Goal: Information Seeking & Learning: Check status

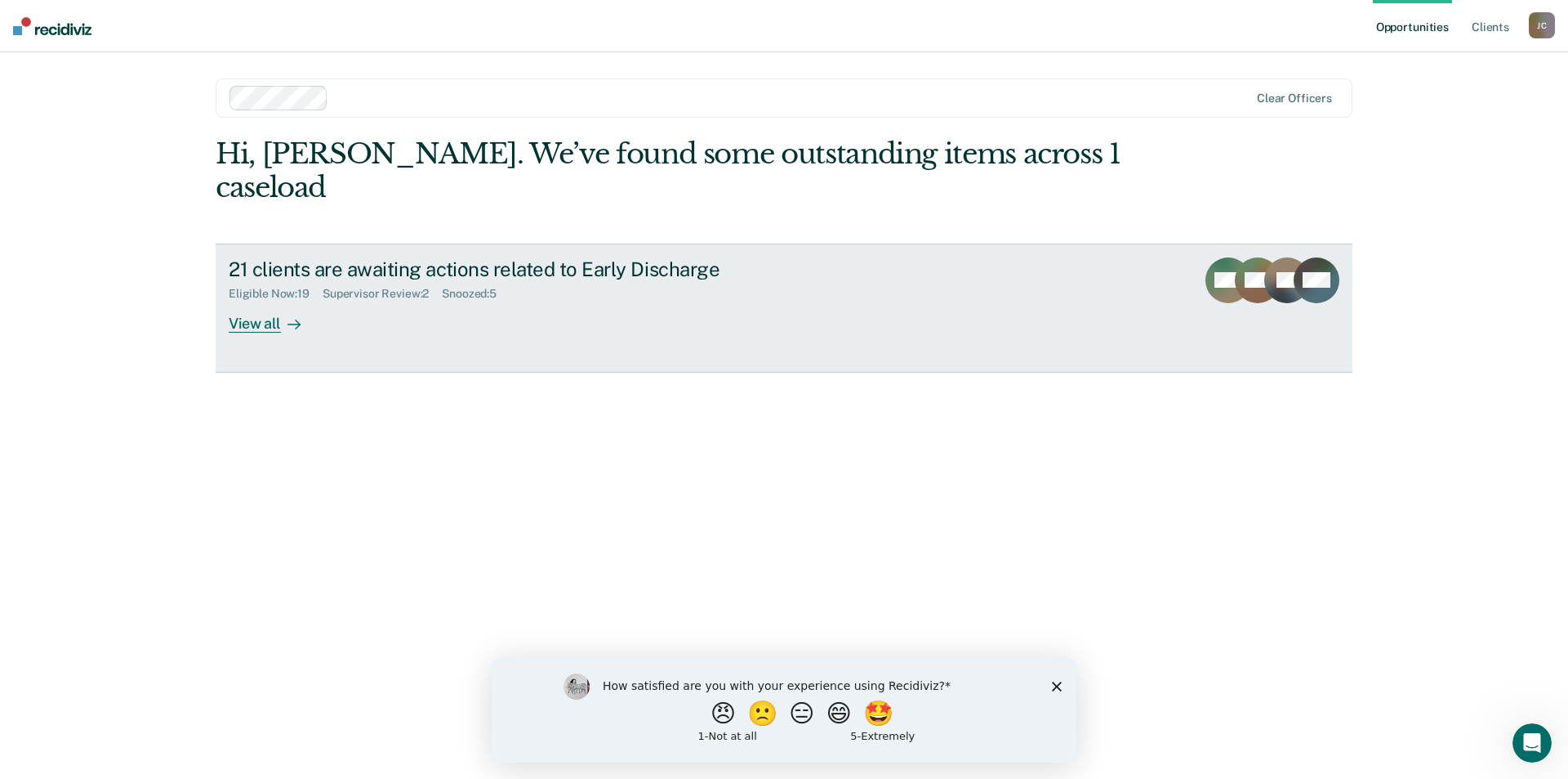
click at [262, 300] on div "View all" at bounding box center [274, 316] width 92 height 32
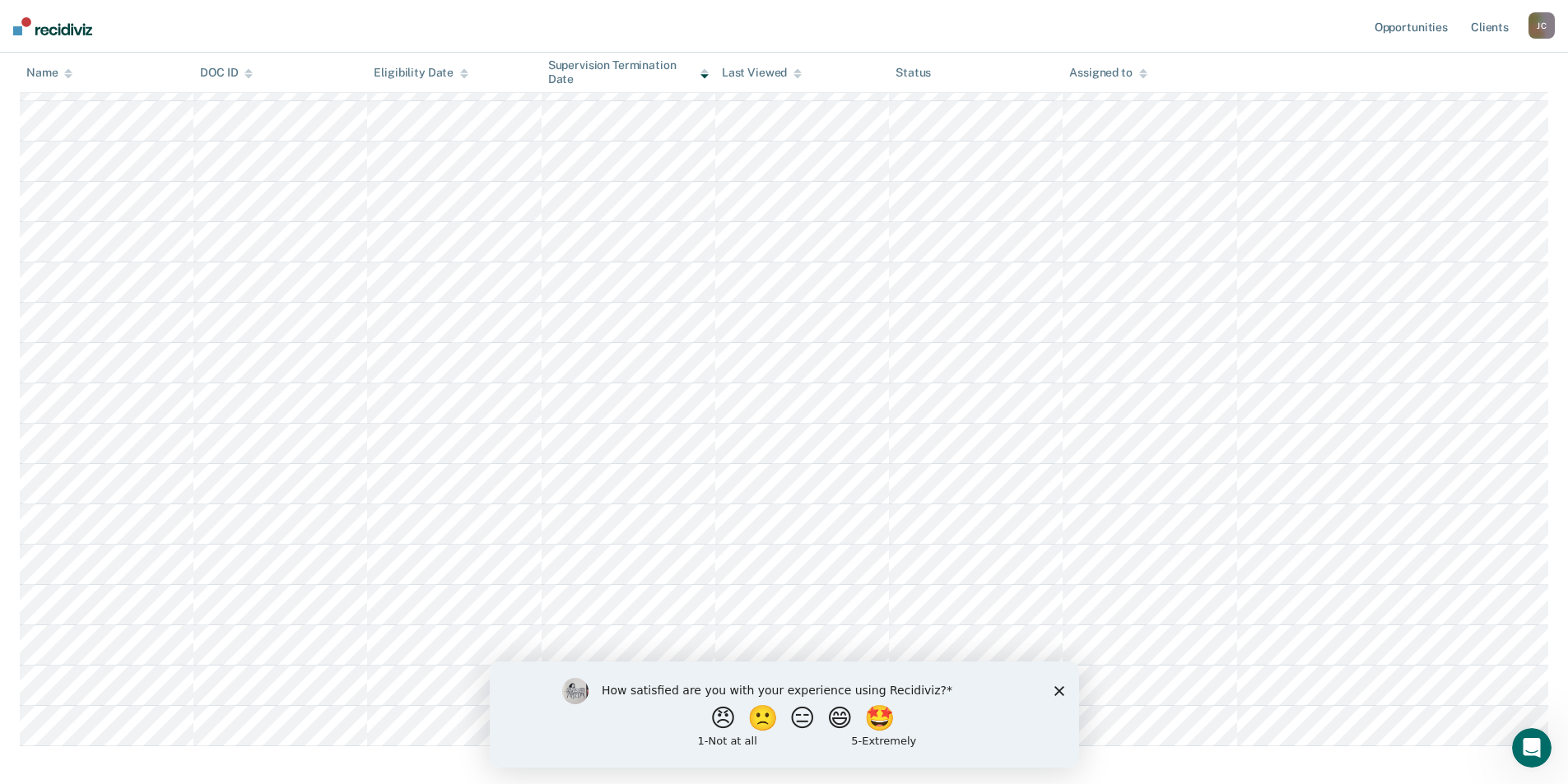
scroll to position [410, 0]
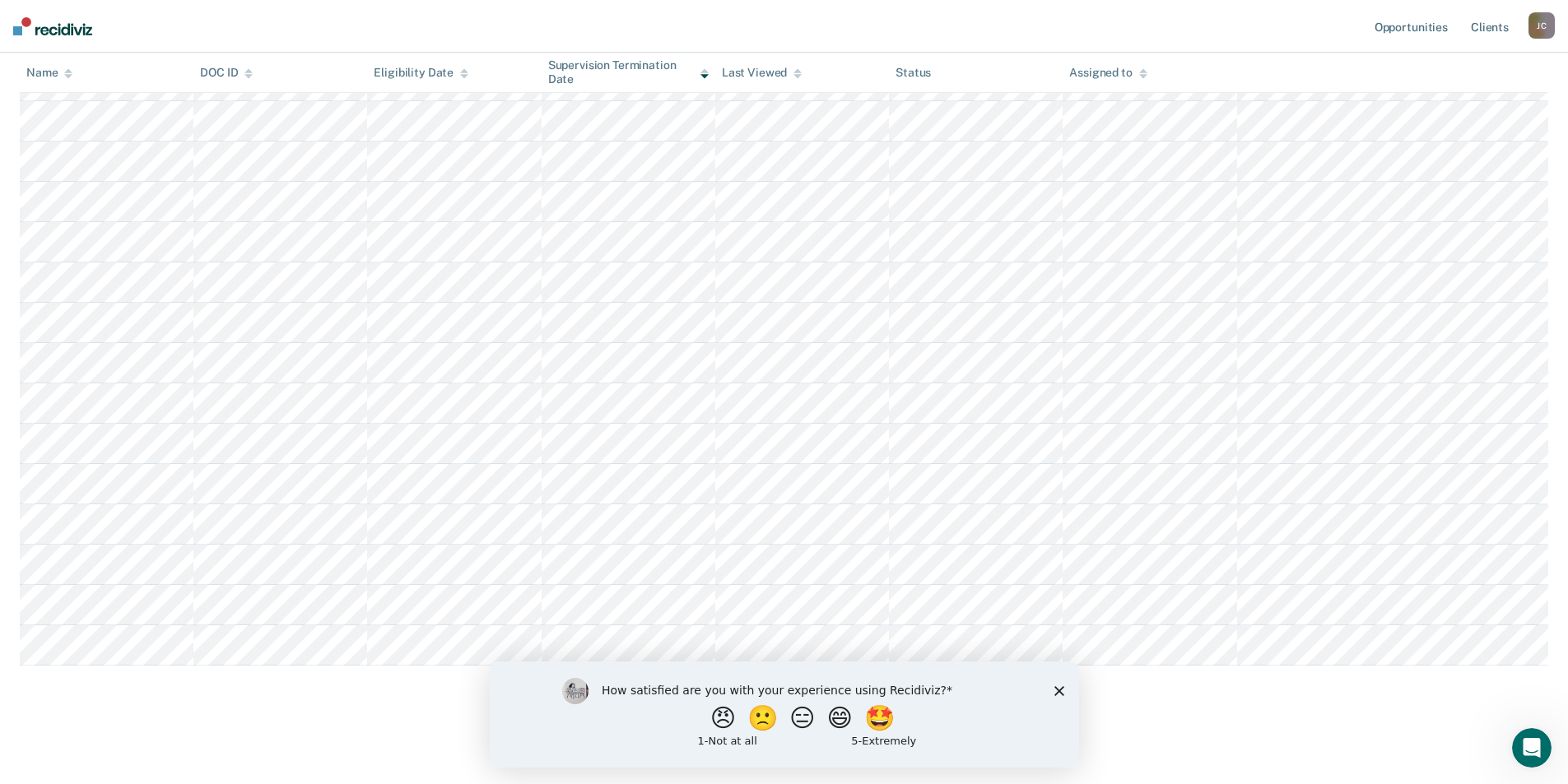
click at [1051, 687] on div "How satisfied are you with your experience using Recidiviz? 😠 🙁 😑 😄 🤩 1 - Not a…" at bounding box center [784, 713] width 589 height 106
click at [1060, 687] on polygon "Close survey" at bounding box center [1058, 690] width 10 height 10
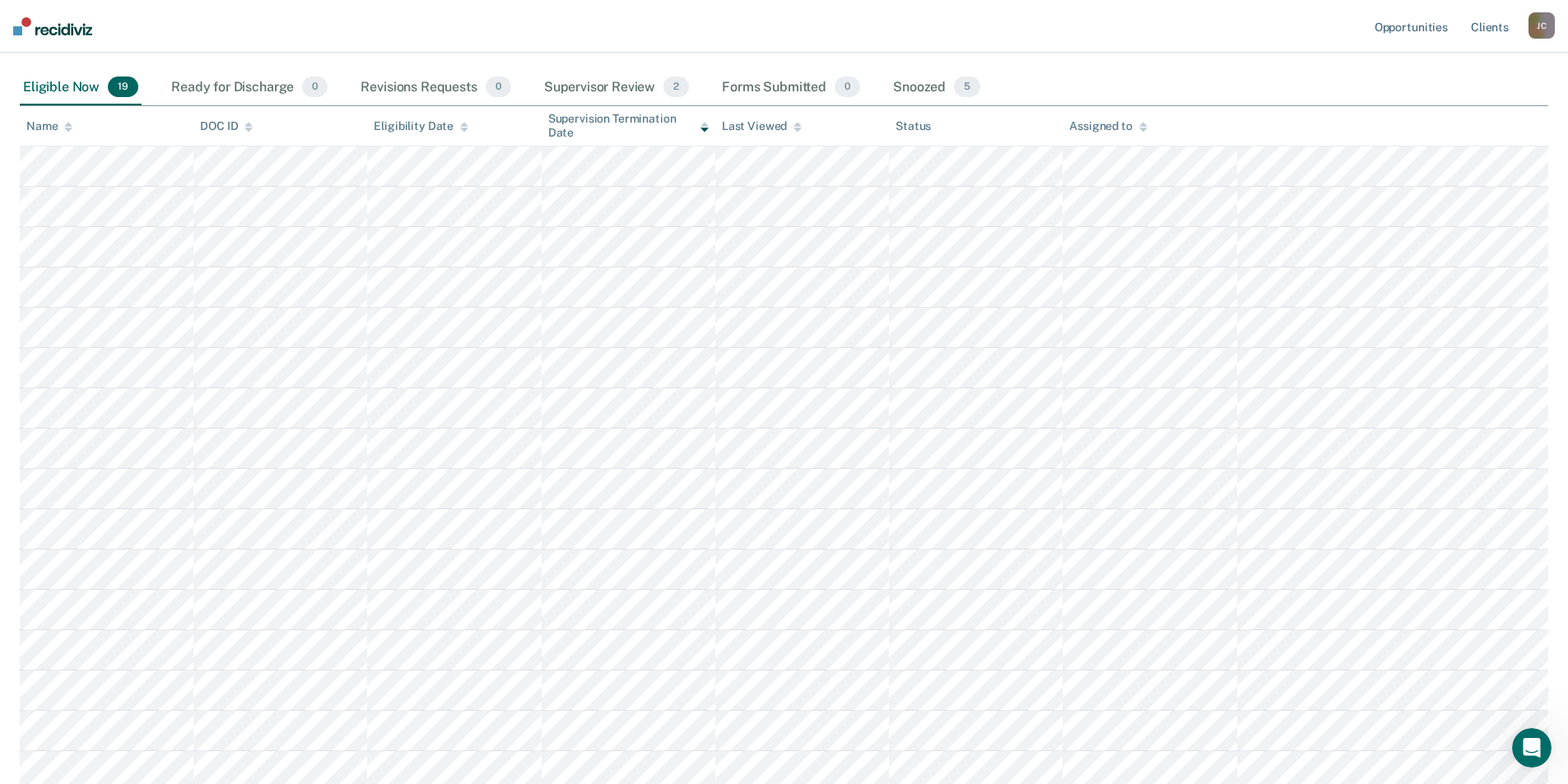
scroll to position [0, 0]
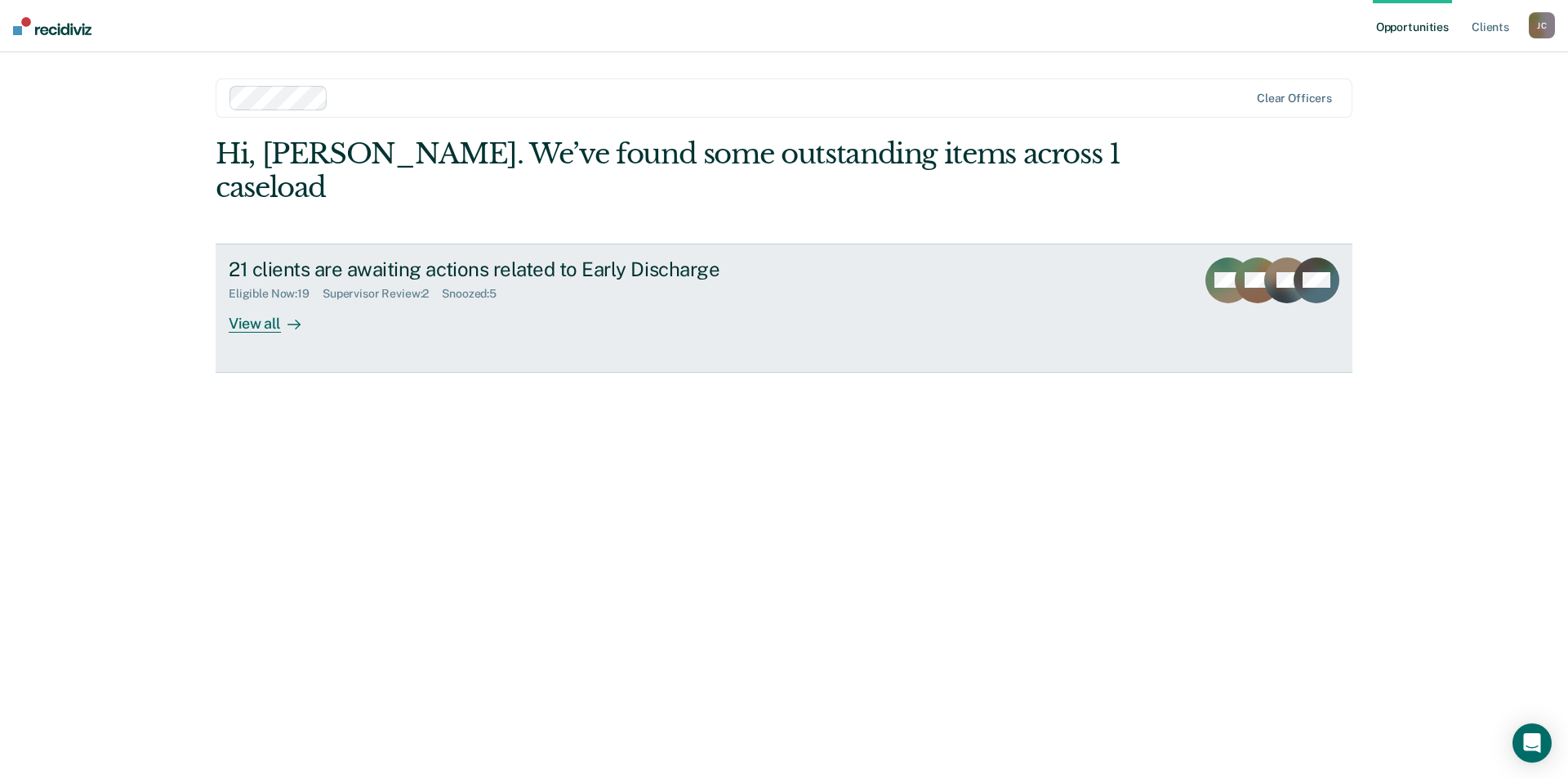
click at [244, 300] on div "View all" at bounding box center [274, 316] width 92 height 32
